Goal: Task Accomplishment & Management: Manage account settings

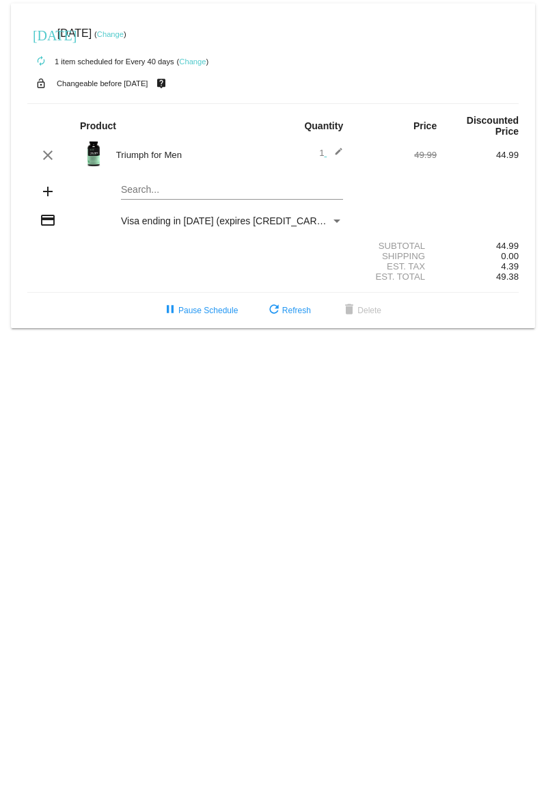
click at [193, 60] on link "Change" at bounding box center [192, 61] width 27 height 8
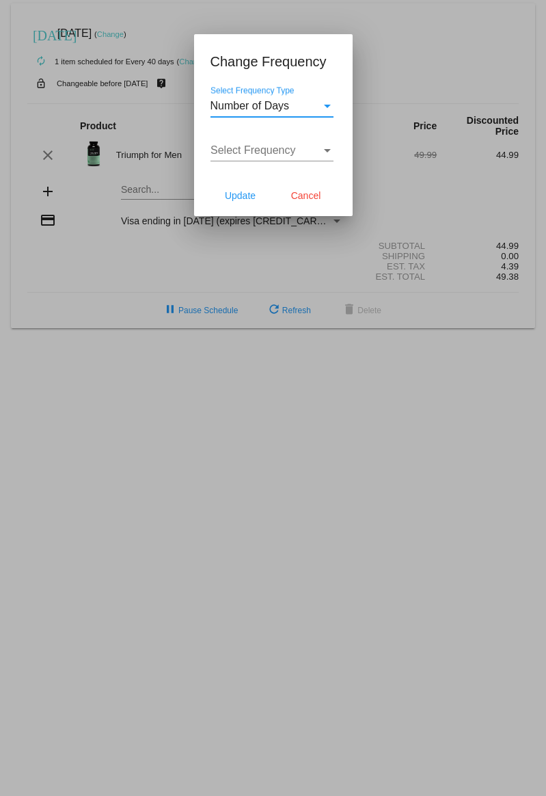
click at [274, 153] on span "Select Frequency" at bounding box center [253, 150] width 85 height 12
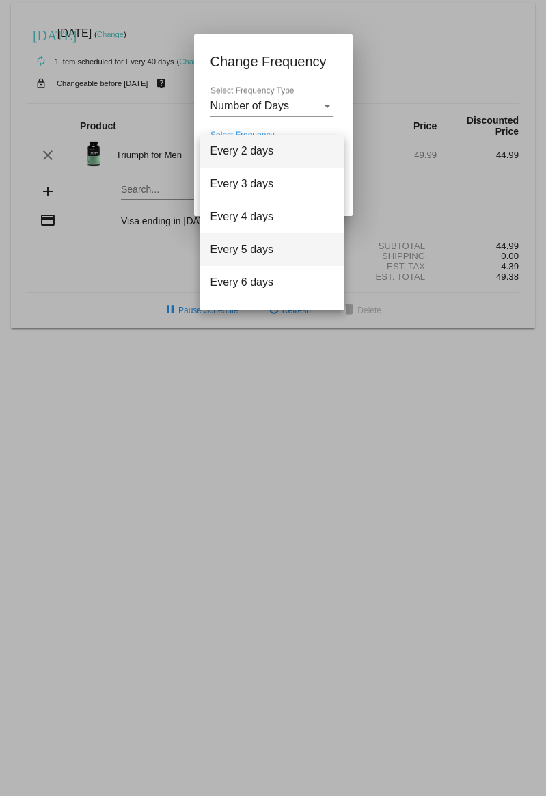
scroll to position [55, 0]
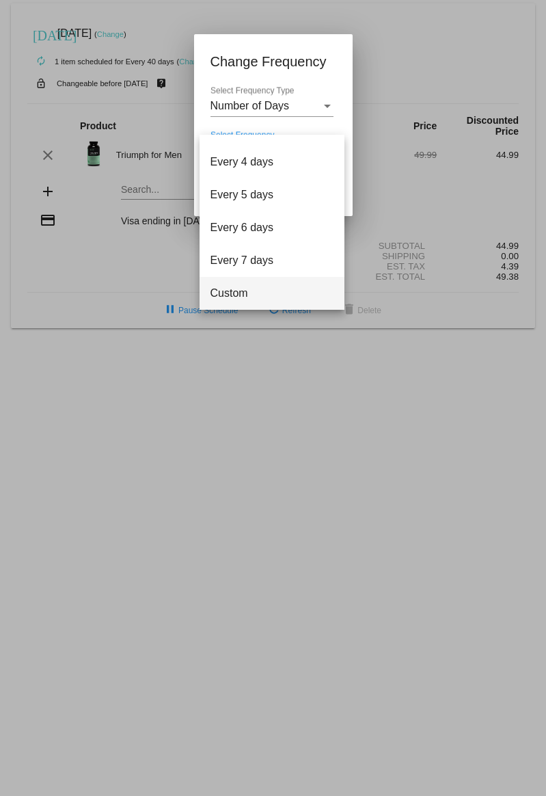
click at [247, 293] on span "Custom" at bounding box center [272, 293] width 123 height 33
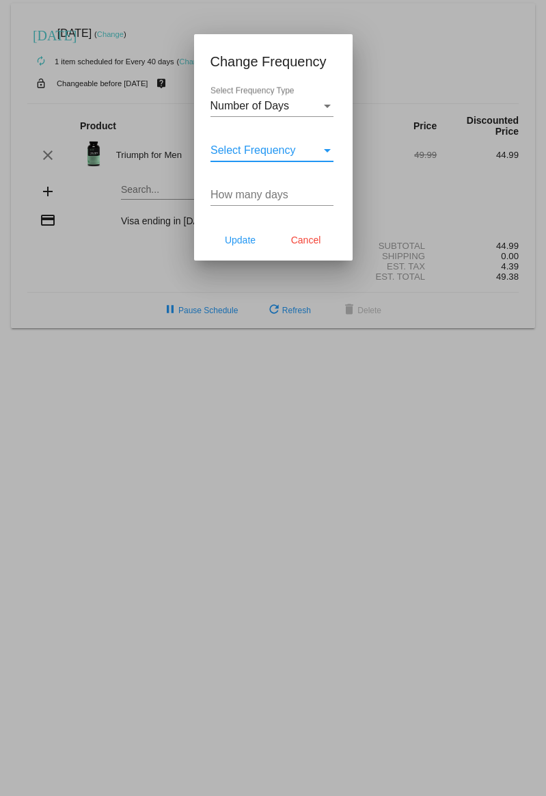
click at [282, 195] on input "How many days" at bounding box center [272, 195] width 123 height 12
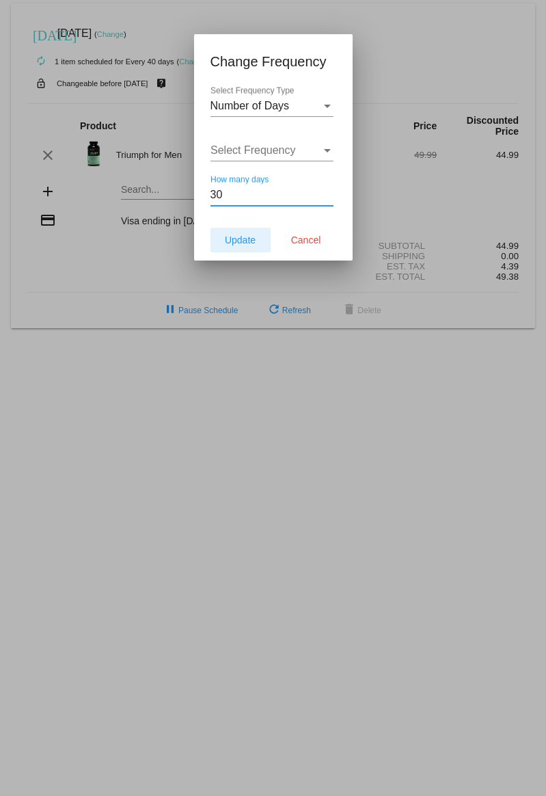
type input "30"
click at [248, 245] on span "Update" at bounding box center [240, 240] width 31 height 11
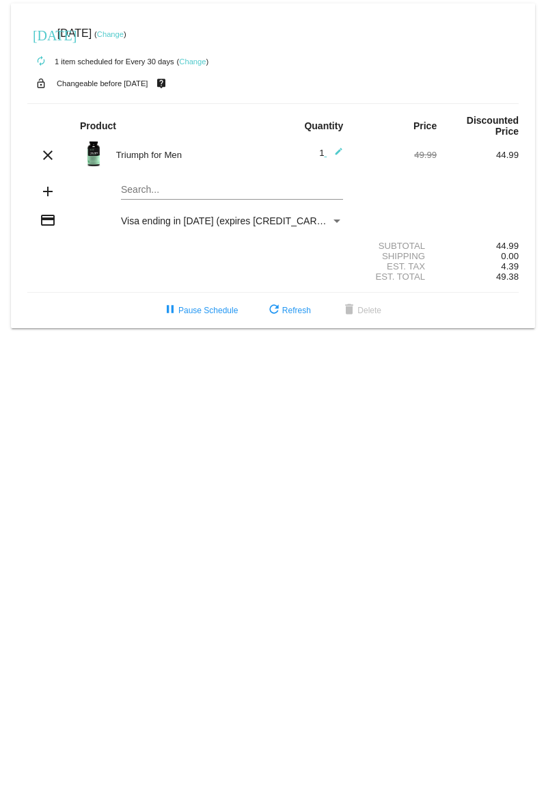
click at [124, 34] on link "Change" at bounding box center [110, 34] width 27 height 8
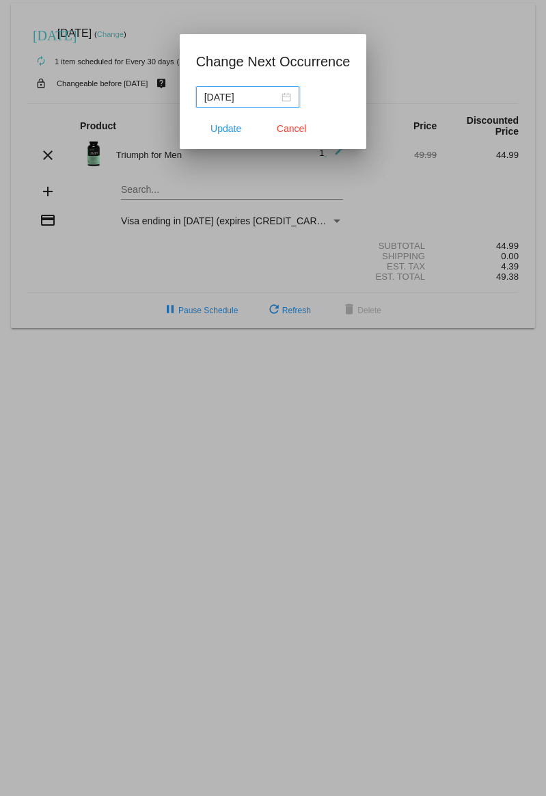
click at [279, 102] on div "[DATE]" at bounding box center [247, 97] width 87 height 15
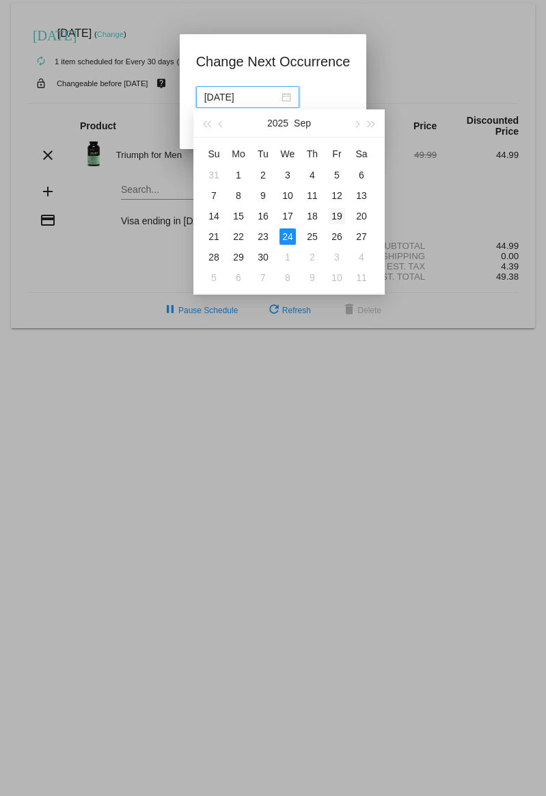
click at [345, 216] on div "19" at bounding box center [337, 216] width 16 height 16
type input "[DATE]"
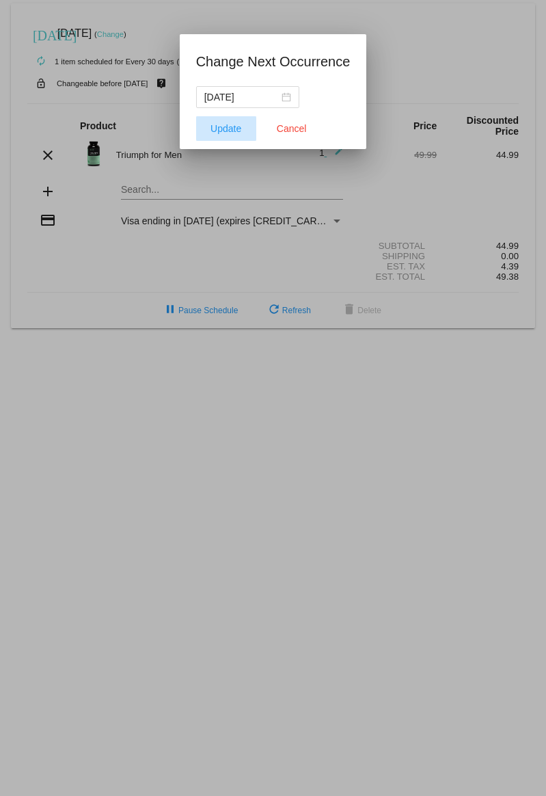
click at [242, 131] on button "Update" at bounding box center [226, 128] width 60 height 25
